Goal: Find specific page/section: Find specific page/section

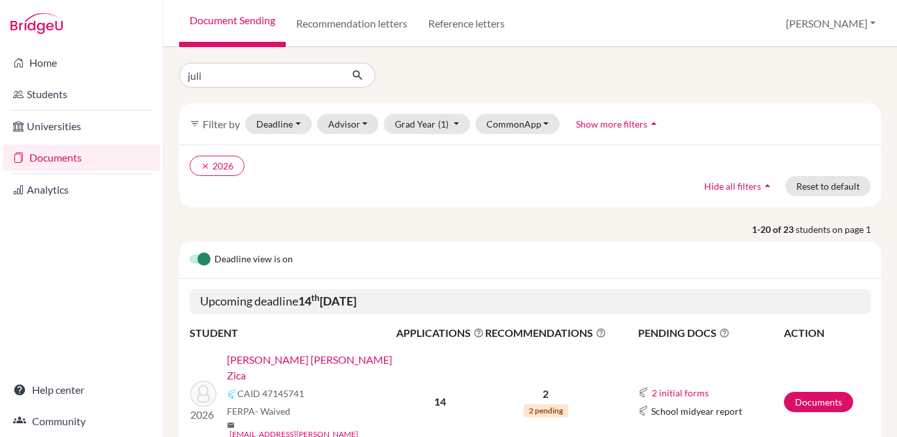
type input "[PERSON_NAME]"
click at [356, 77] on icon "submit" at bounding box center [357, 75] width 13 height 13
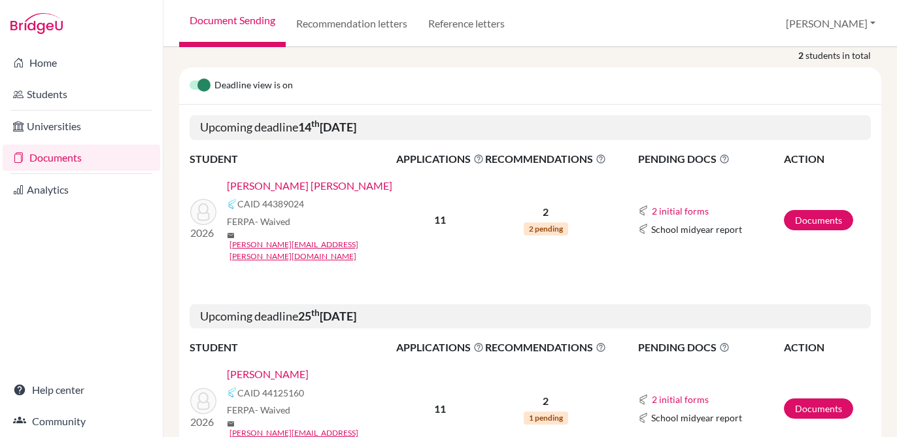
scroll to position [211, 0]
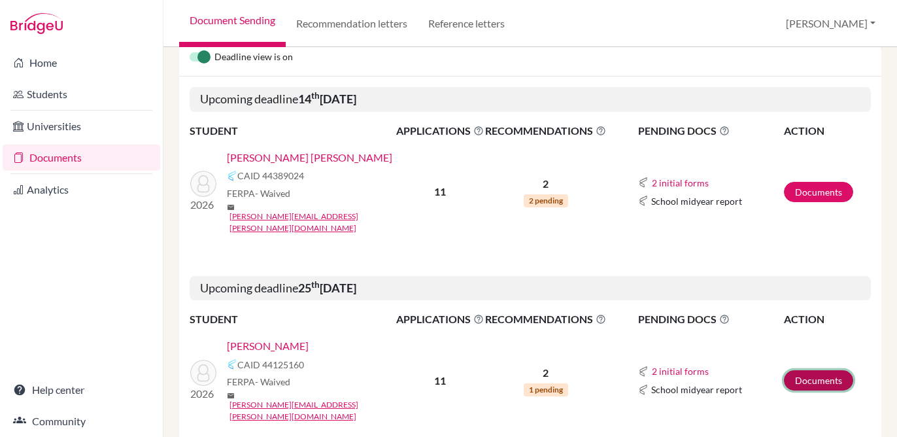
click at [801, 370] on link "Documents" at bounding box center [818, 380] width 69 height 20
